Goal: Task Accomplishment & Management: Use online tool/utility

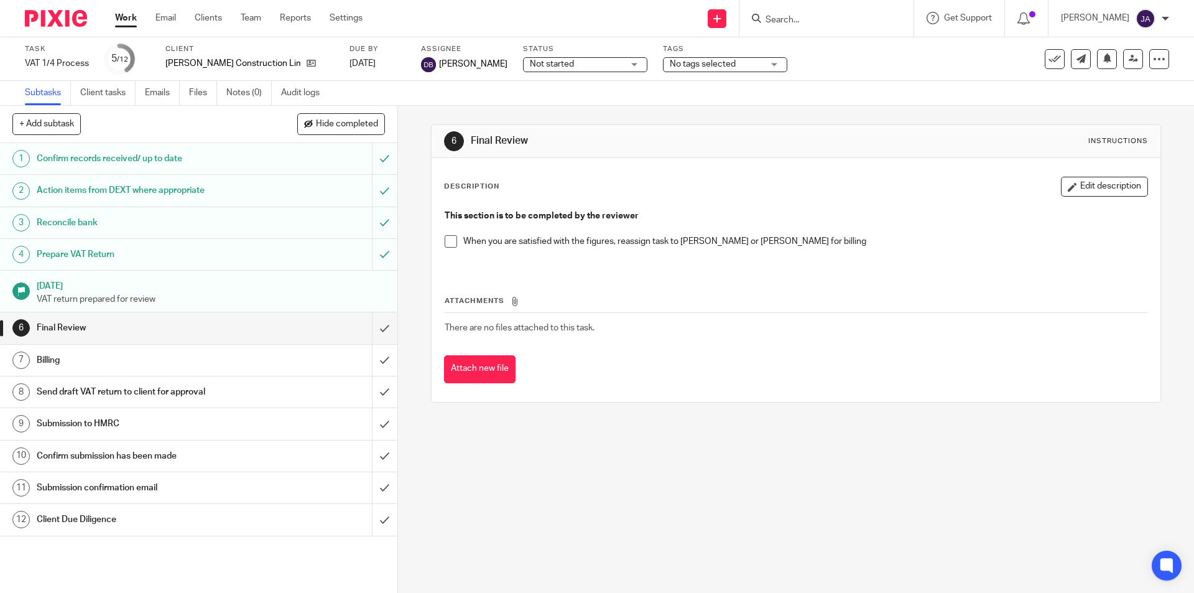
click at [121, 18] on link "Work" at bounding box center [126, 18] width 22 height 12
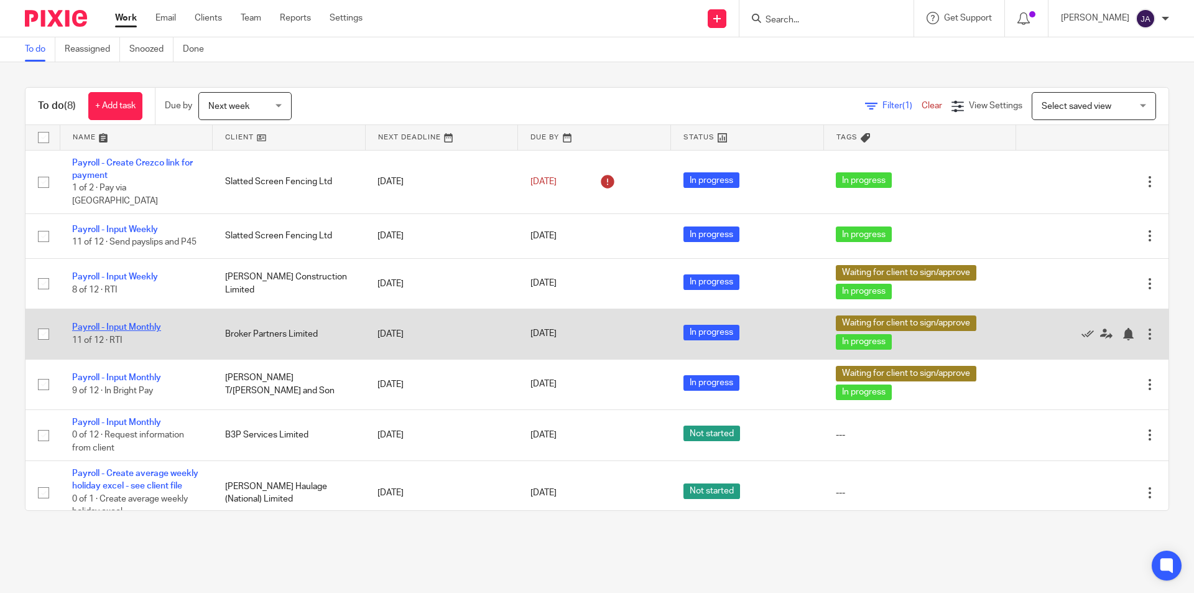
click at [119, 323] on link "Payroll - Input Monthly" at bounding box center [116, 327] width 89 height 9
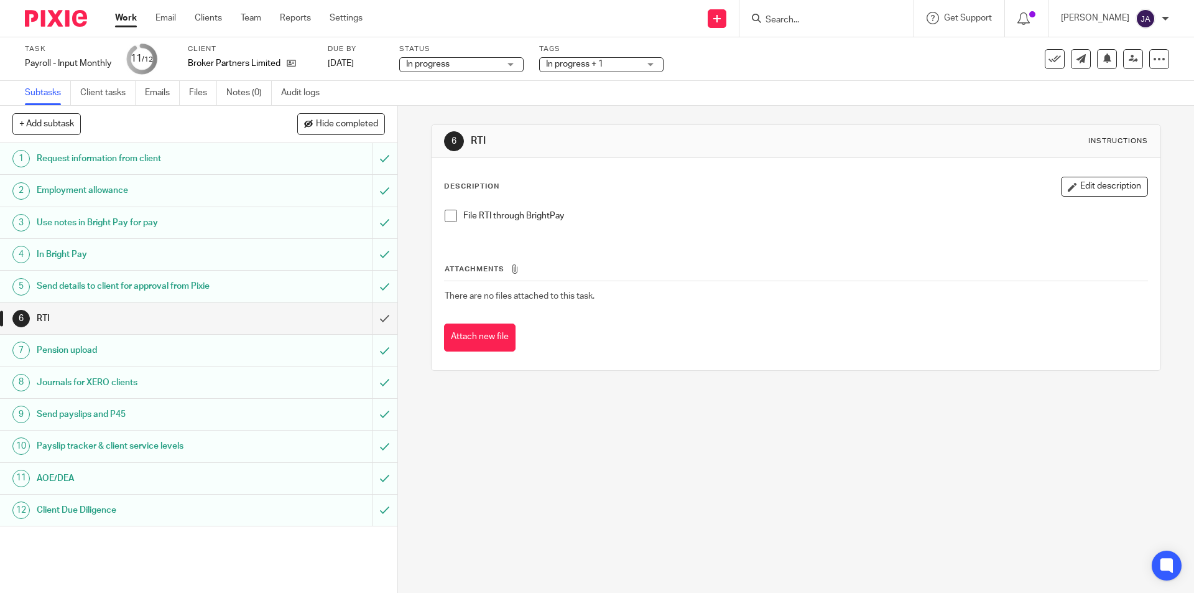
click at [649, 63] on div "In progress + 1" at bounding box center [601, 64] width 124 height 15
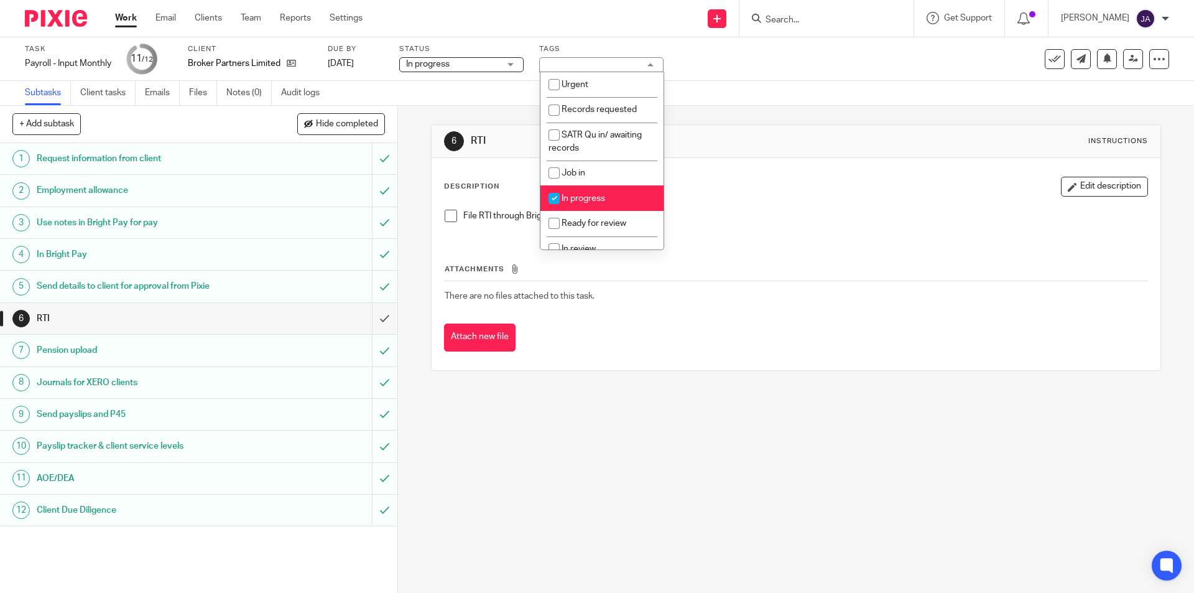
click at [591, 192] on li "In progress" at bounding box center [601, 197] width 123 height 25
checkbox input "false"
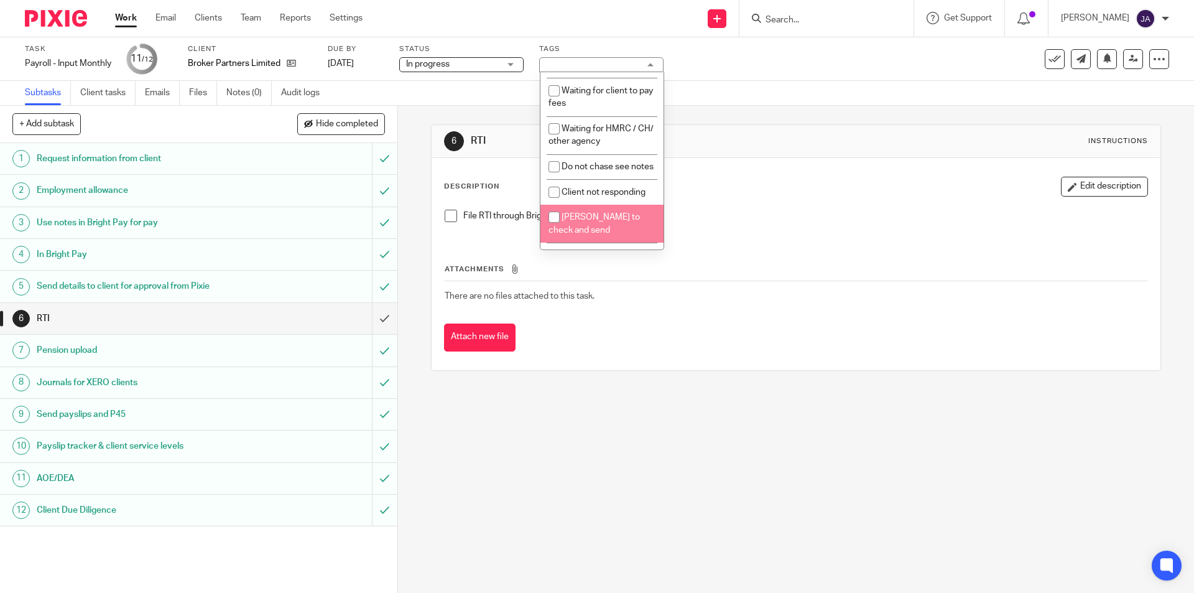
scroll to position [569, 0]
click at [457, 467] on div "6 RTI Instructions Description Edit description File RTI through BrightPay Atta…" at bounding box center [796, 349] width 796 height 487
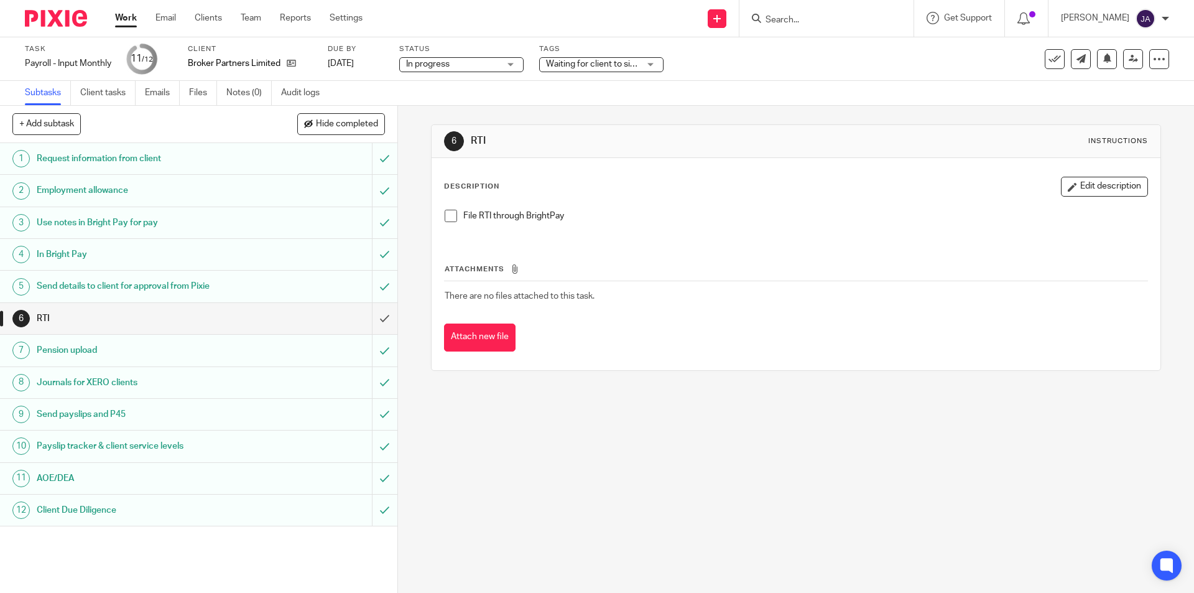
click at [450, 213] on span at bounding box center [451, 216] width 12 height 12
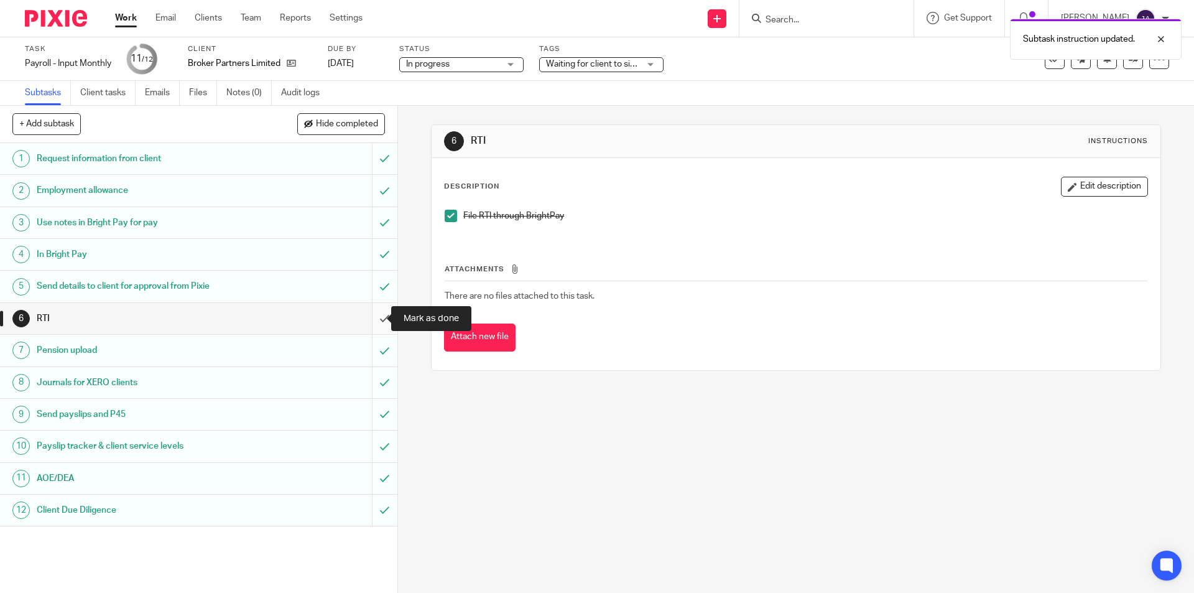
click at [379, 316] on input "submit" at bounding box center [198, 318] width 397 height 31
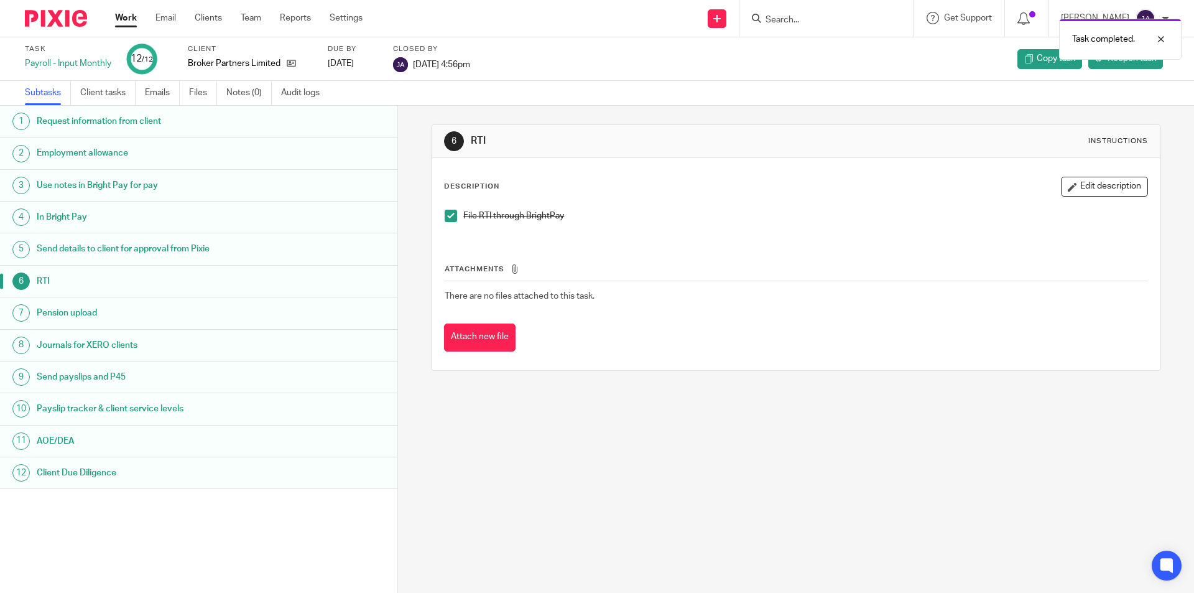
click at [121, 19] on link "Work" at bounding box center [126, 18] width 22 height 12
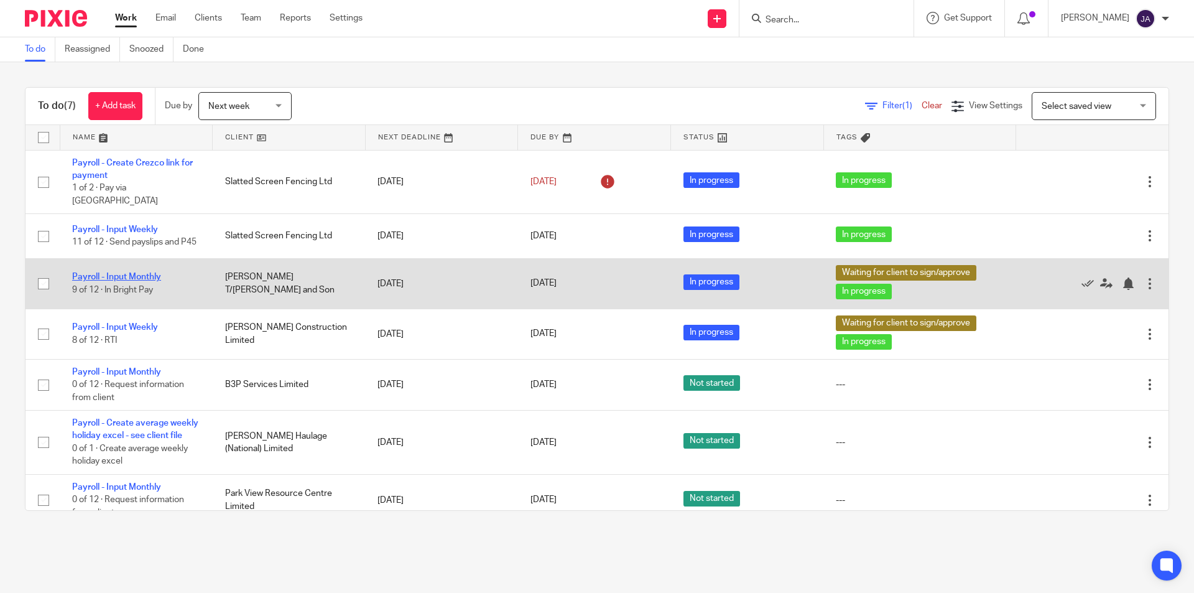
click at [118, 272] on link "Payroll - Input Monthly" at bounding box center [116, 276] width 89 height 9
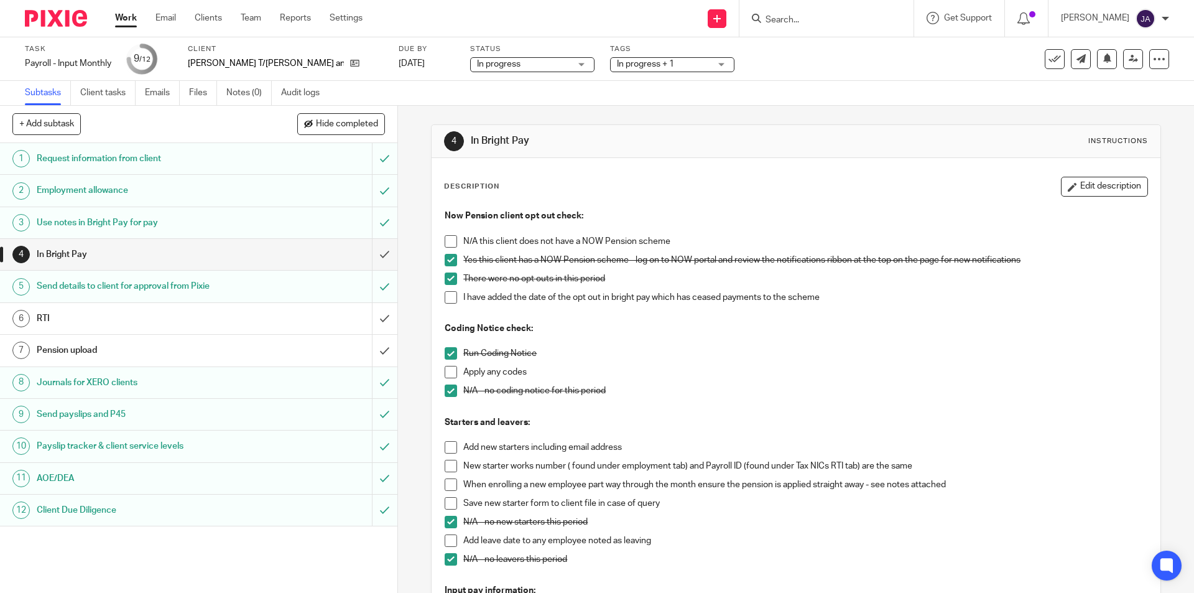
scroll to position [249, 0]
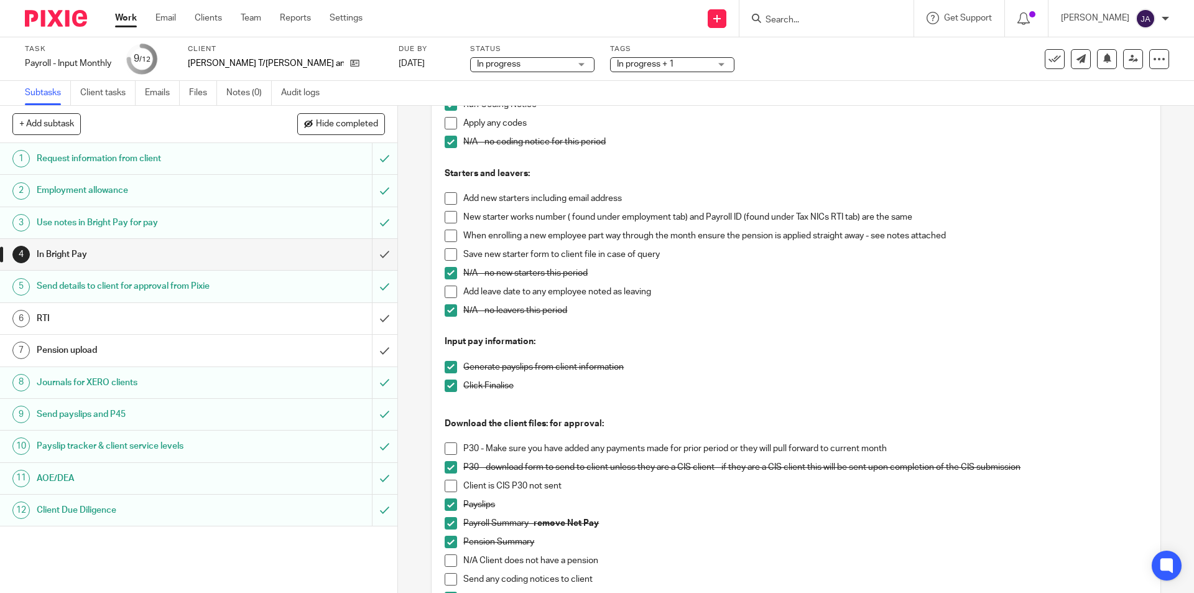
click at [445, 448] on span at bounding box center [451, 448] width 12 height 12
click at [374, 254] on input "submit" at bounding box center [198, 254] width 397 height 31
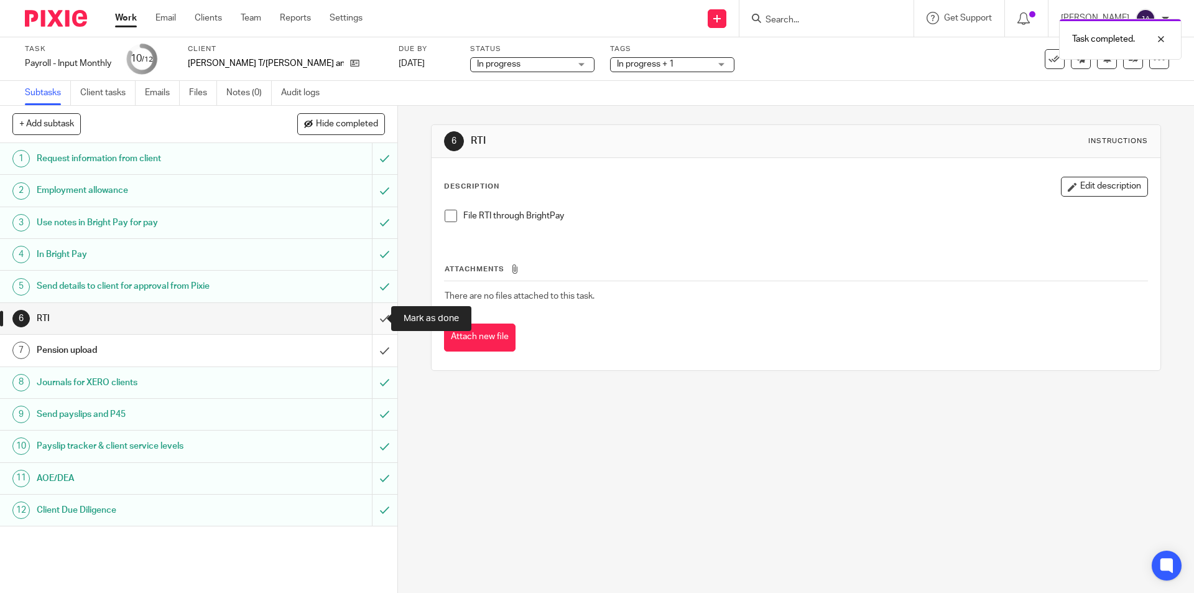
click at [369, 320] on input "submit" at bounding box center [198, 318] width 397 height 31
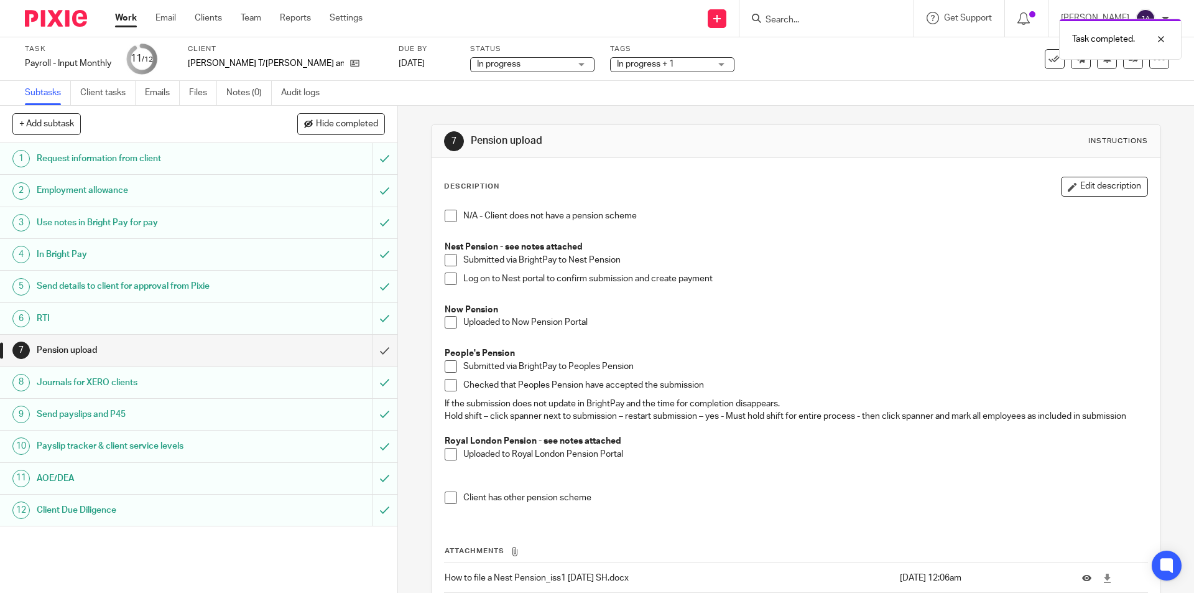
click at [647, 68] on span "In progress + 1" at bounding box center [645, 64] width 57 height 9
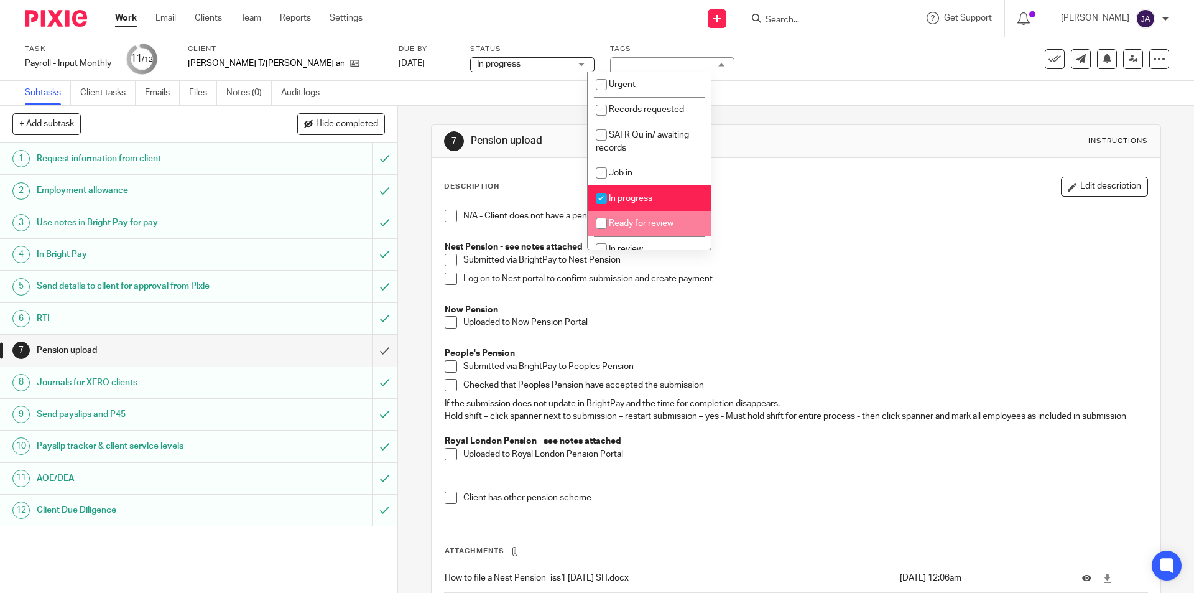
click at [132, 14] on link "Work" at bounding box center [126, 18] width 22 height 12
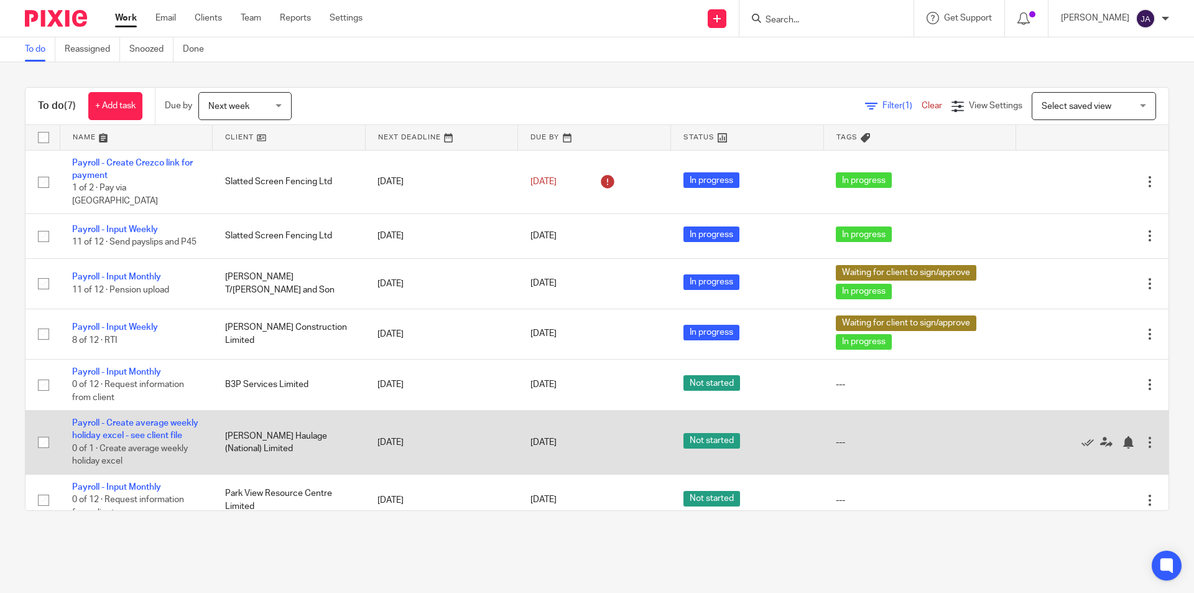
scroll to position [22, 0]
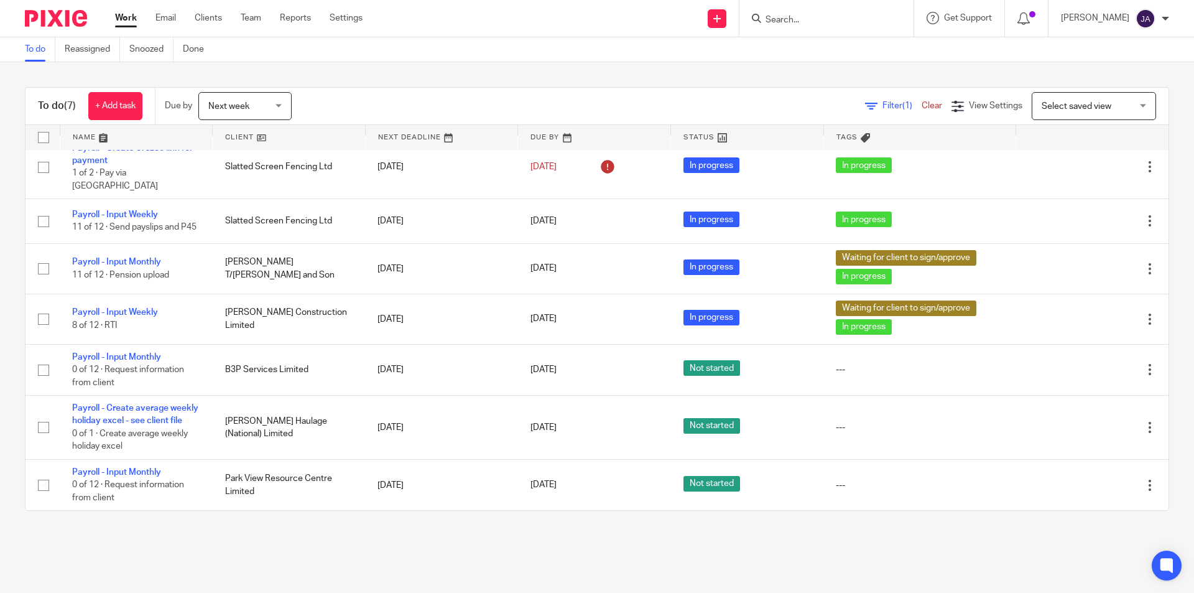
click at [277, 106] on div "Next week Next week" at bounding box center [244, 106] width 93 height 28
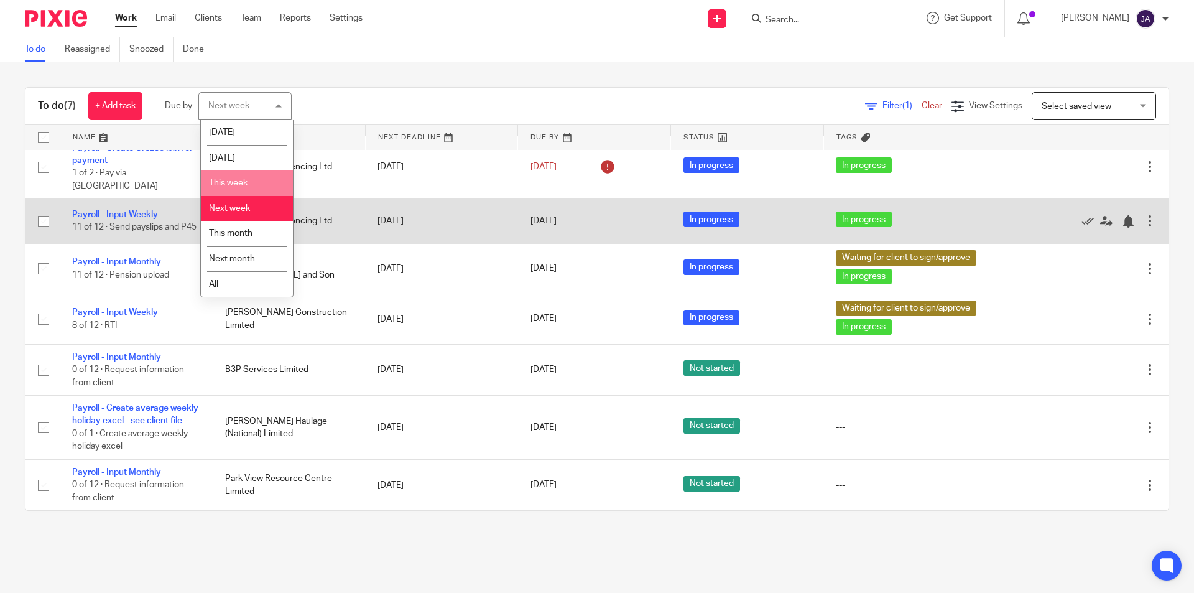
click at [236, 187] on span "This week" at bounding box center [228, 182] width 39 height 9
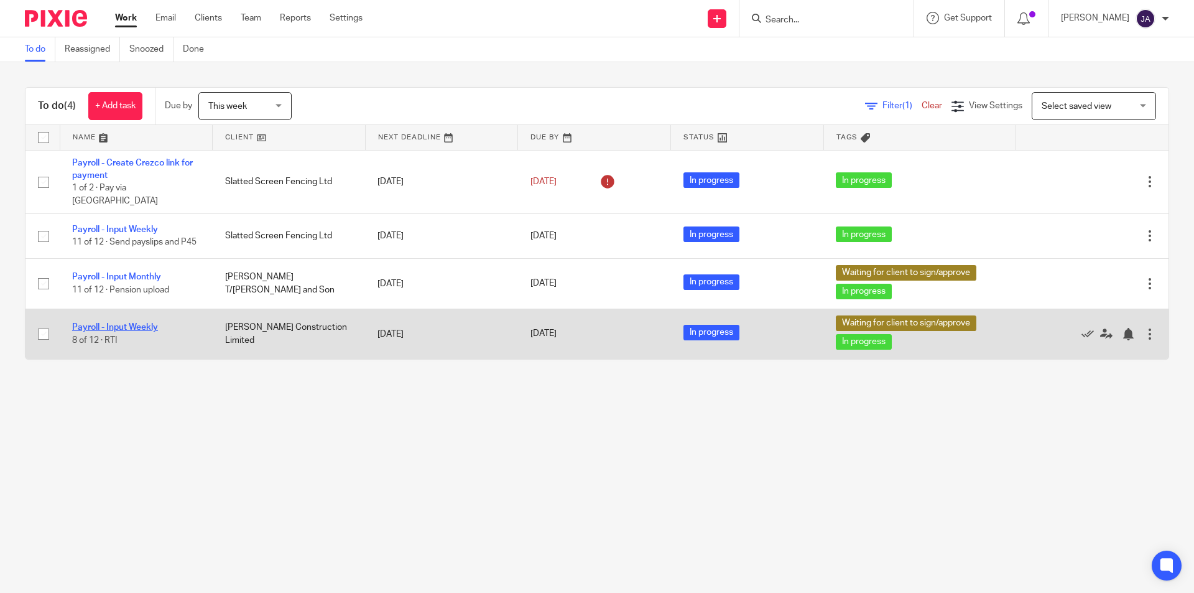
click at [100, 323] on link "Payroll - Input Weekly" at bounding box center [115, 327] width 86 height 9
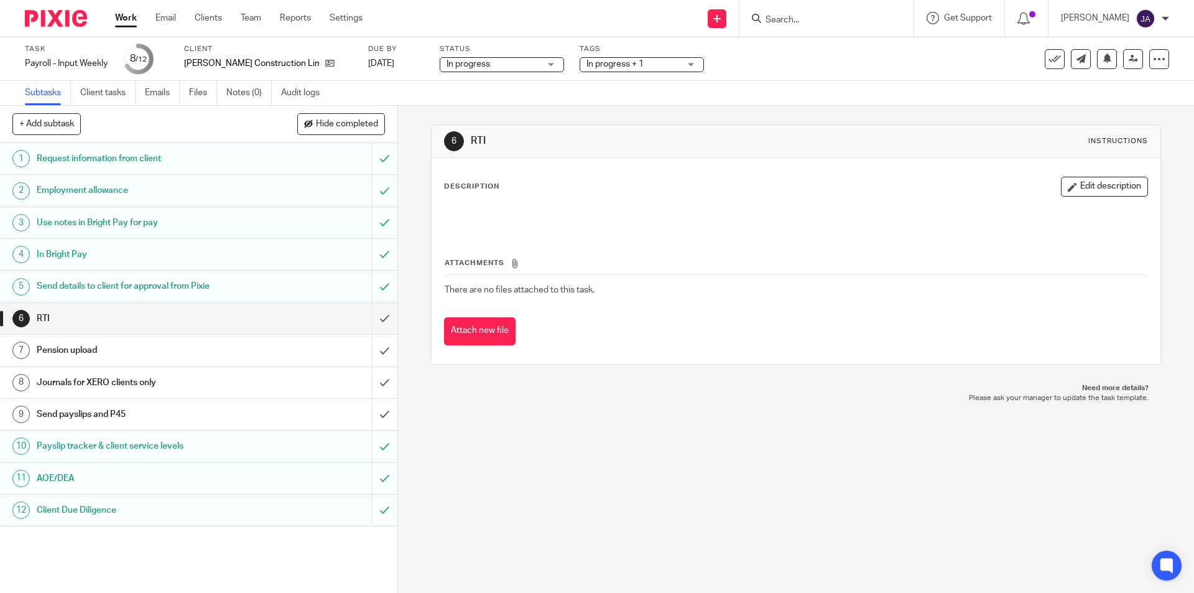
click at [111, 387] on h1 "Journals for XERO clients only" at bounding box center [144, 382] width 215 height 19
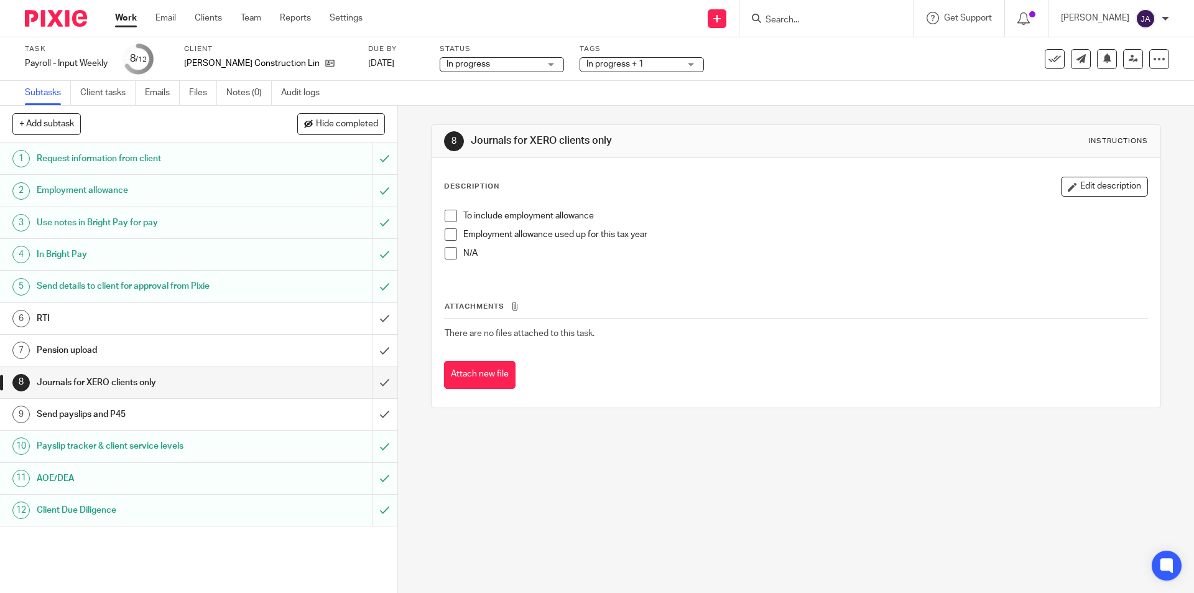
click at [445, 215] on span at bounding box center [451, 216] width 12 height 12
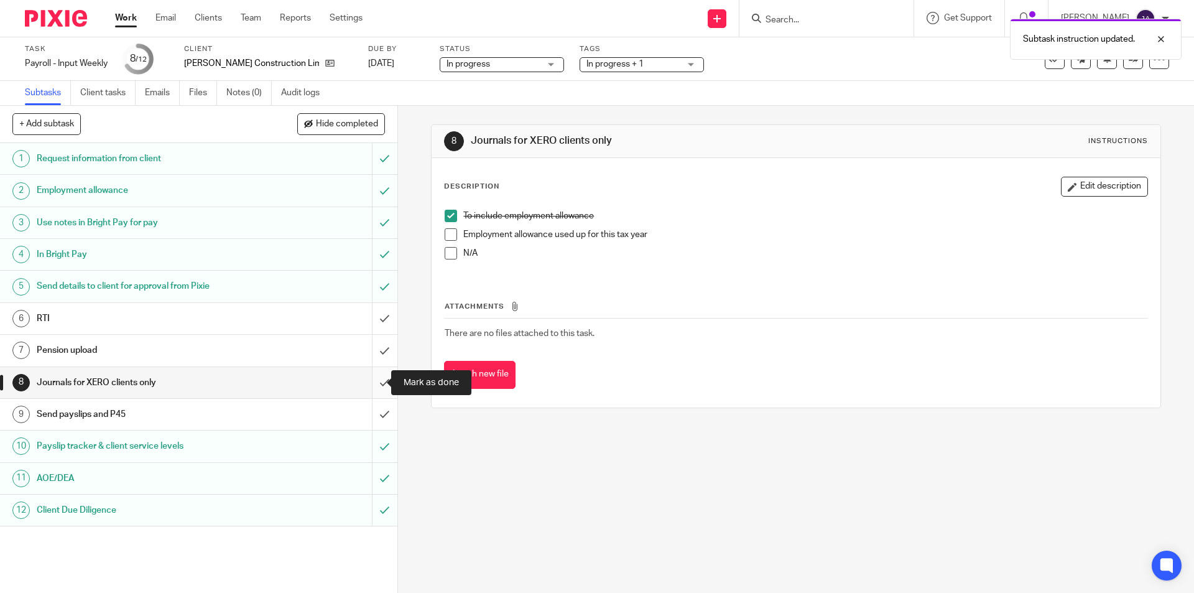
click at [372, 384] on input "submit" at bounding box center [198, 382] width 397 height 31
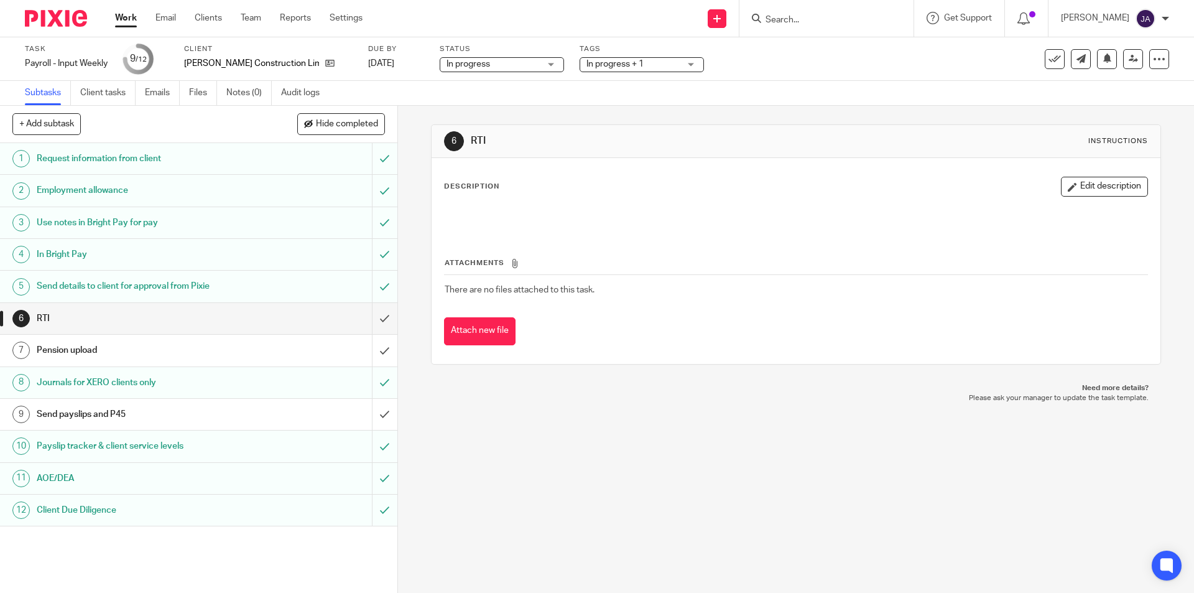
click at [134, 22] on link "Work" at bounding box center [126, 18] width 22 height 12
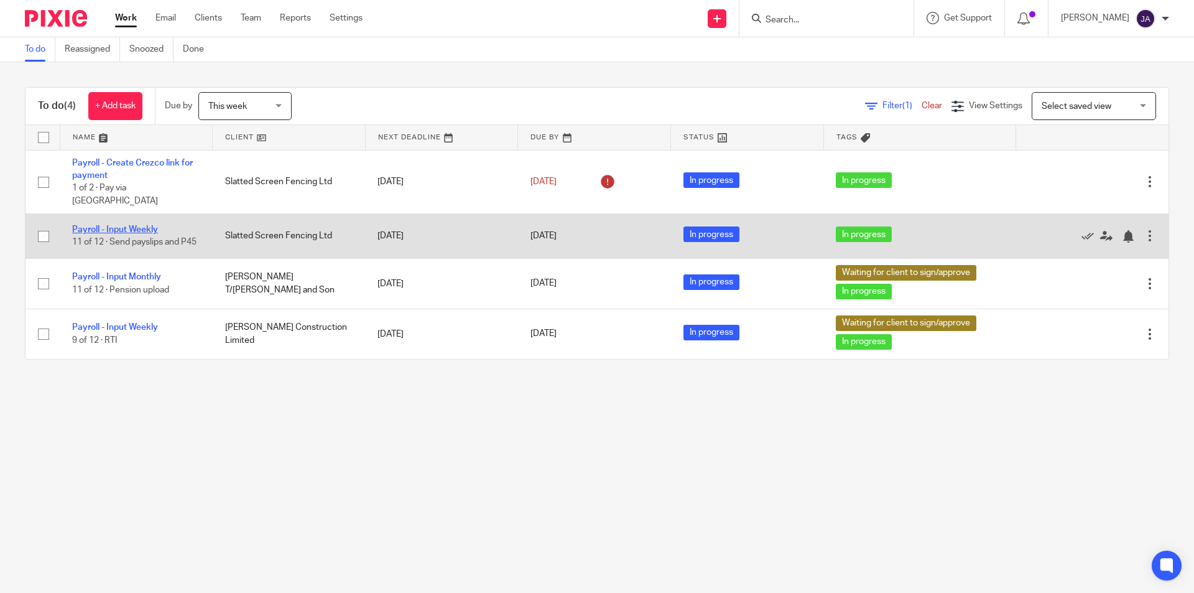
click at [150, 225] on link "Payroll - Input Weekly" at bounding box center [115, 229] width 86 height 9
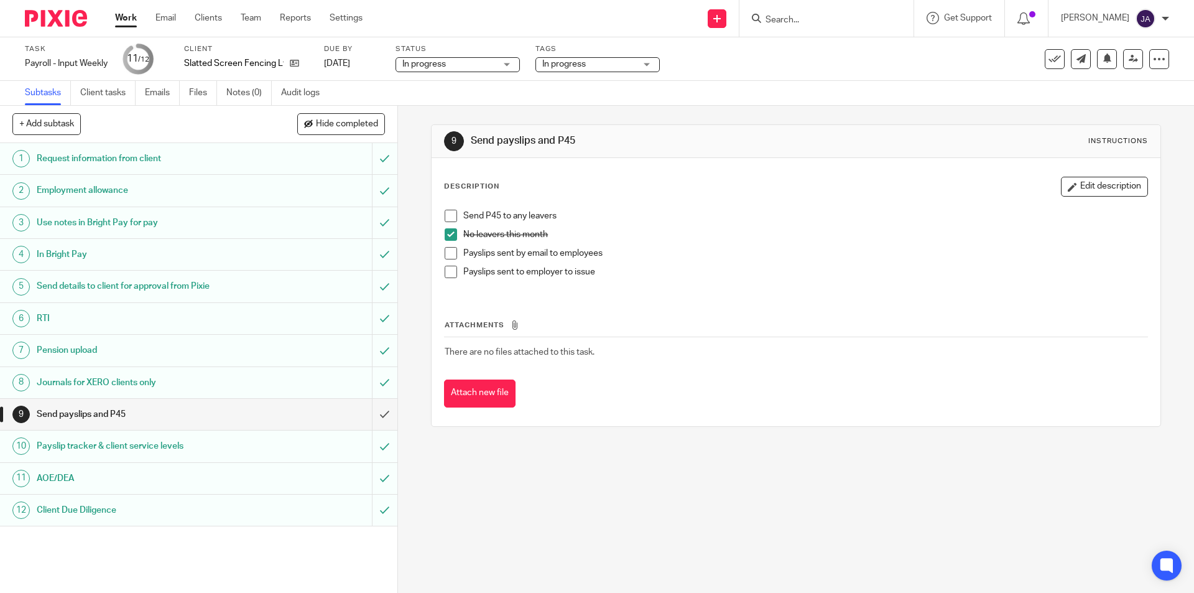
click at [455, 253] on li "Payslips sent by email to employees" at bounding box center [796, 256] width 702 height 19
click at [448, 255] on span at bounding box center [451, 253] width 12 height 12
click at [624, 66] on span "In progress" at bounding box center [588, 64] width 93 height 13
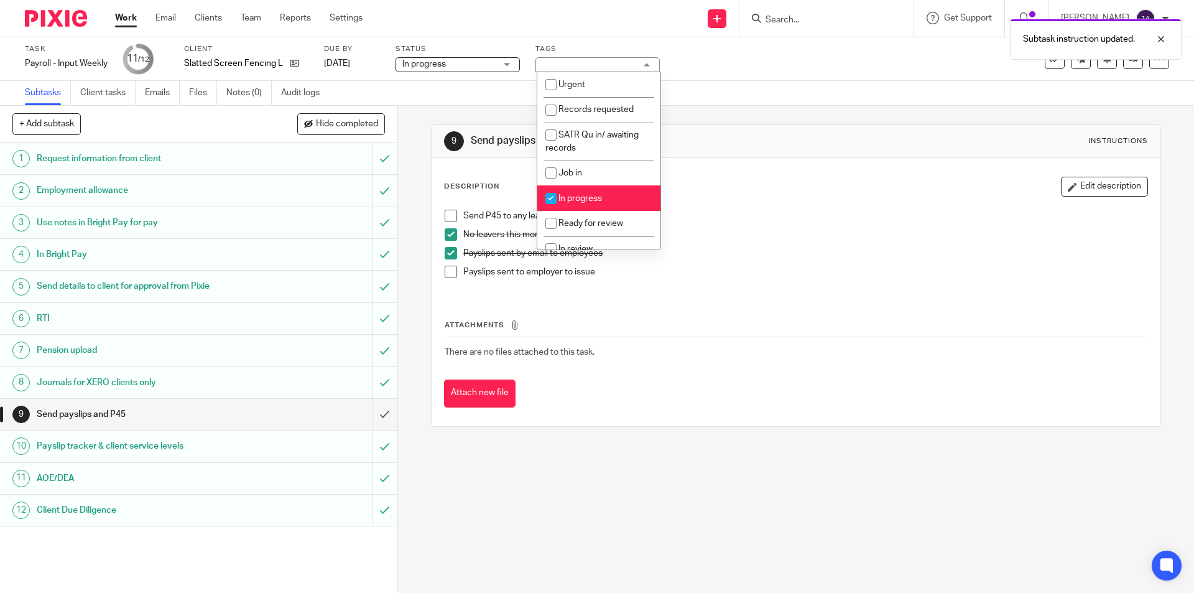
click at [601, 189] on li "In progress" at bounding box center [598, 197] width 123 height 25
checkbox input "false"
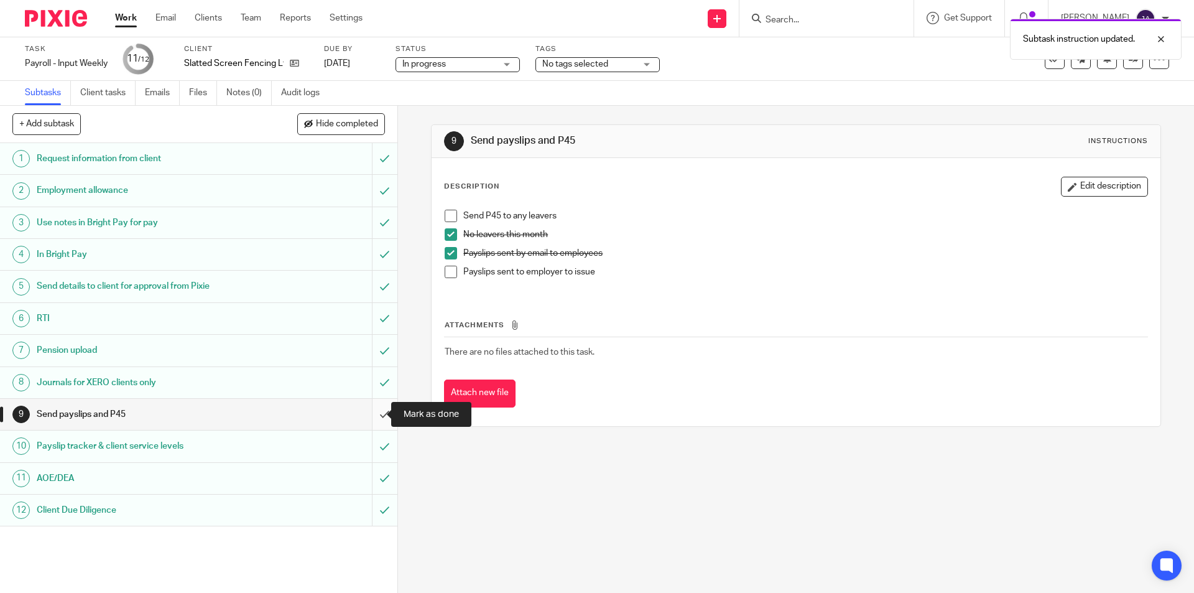
click at [371, 418] on input "submit" at bounding box center [198, 414] width 397 height 31
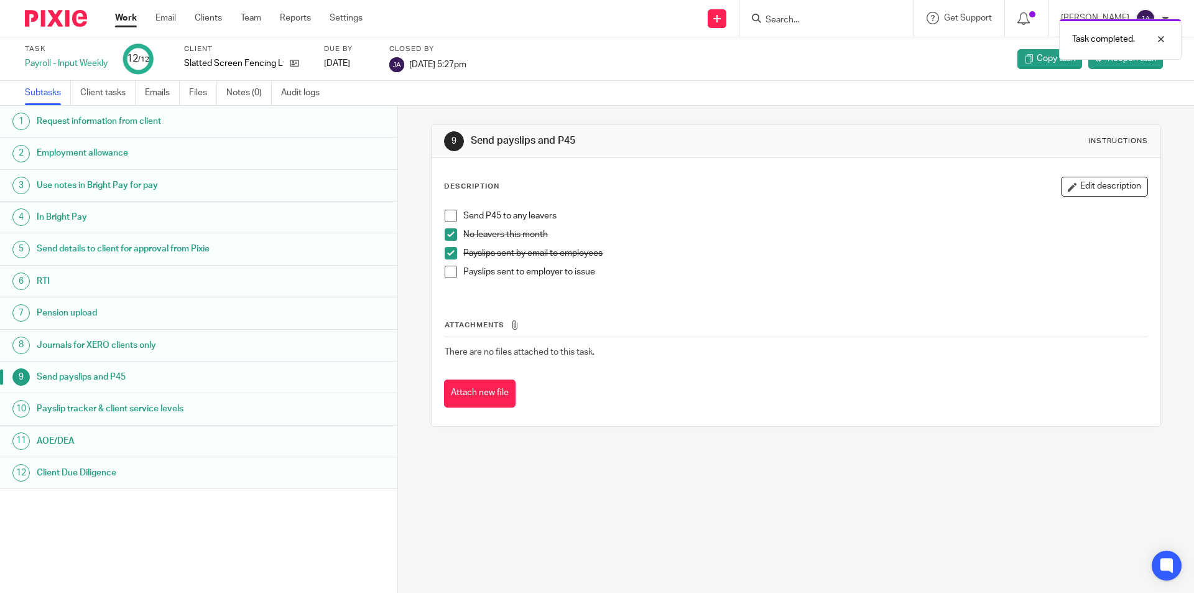
click at [120, 20] on link "Work" at bounding box center [126, 18] width 22 height 12
